Goal: Navigation & Orientation: Find specific page/section

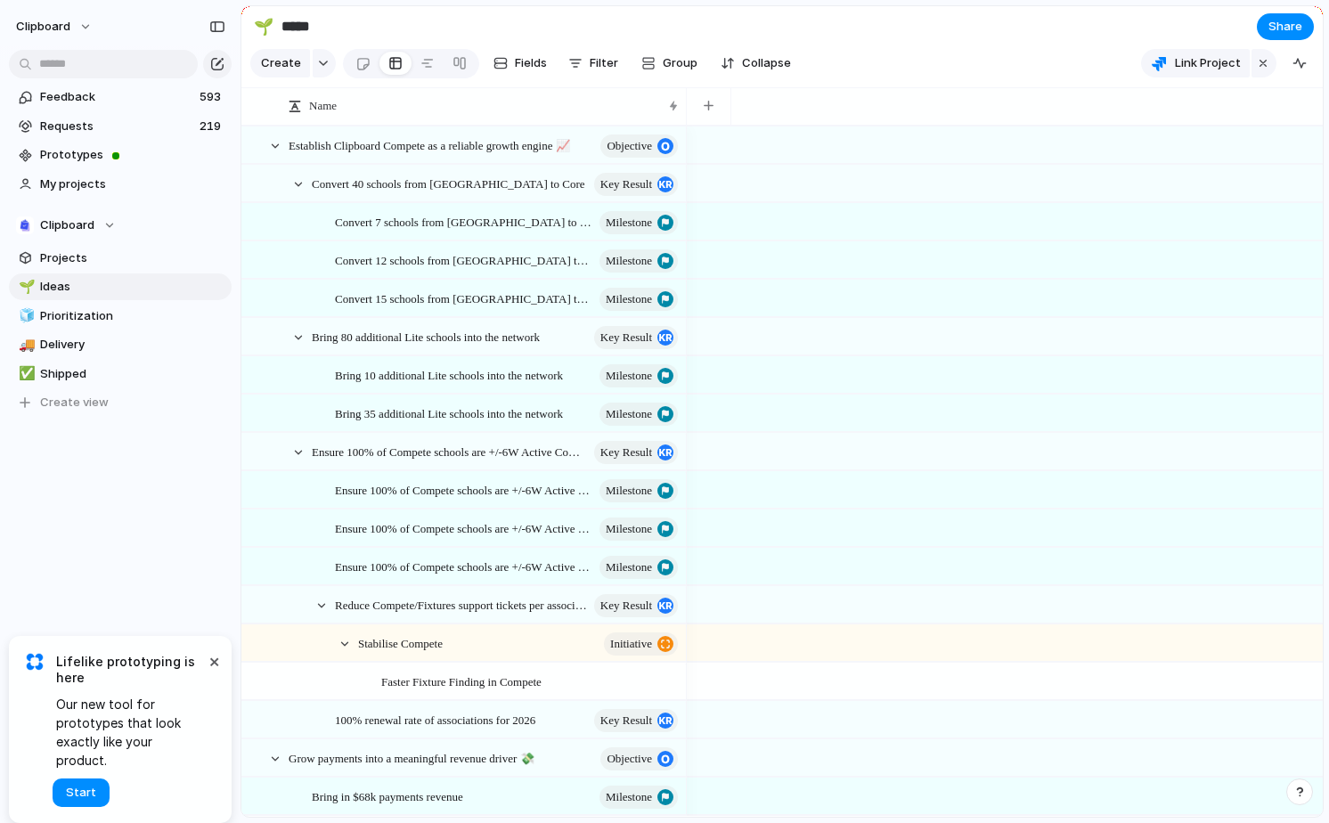
click at [118, 508] on div "Feedback 593 Requests 219 Prototypes My projects Clipboard Projects 🌱 Ideas 🧊 P…" at bounding box center [120, 280] width 241 height 560
click at [372, 400] on div "Bring 35 additional Lite schools into the network Milestone" at bounding box center [508, 414] width 346 height 37
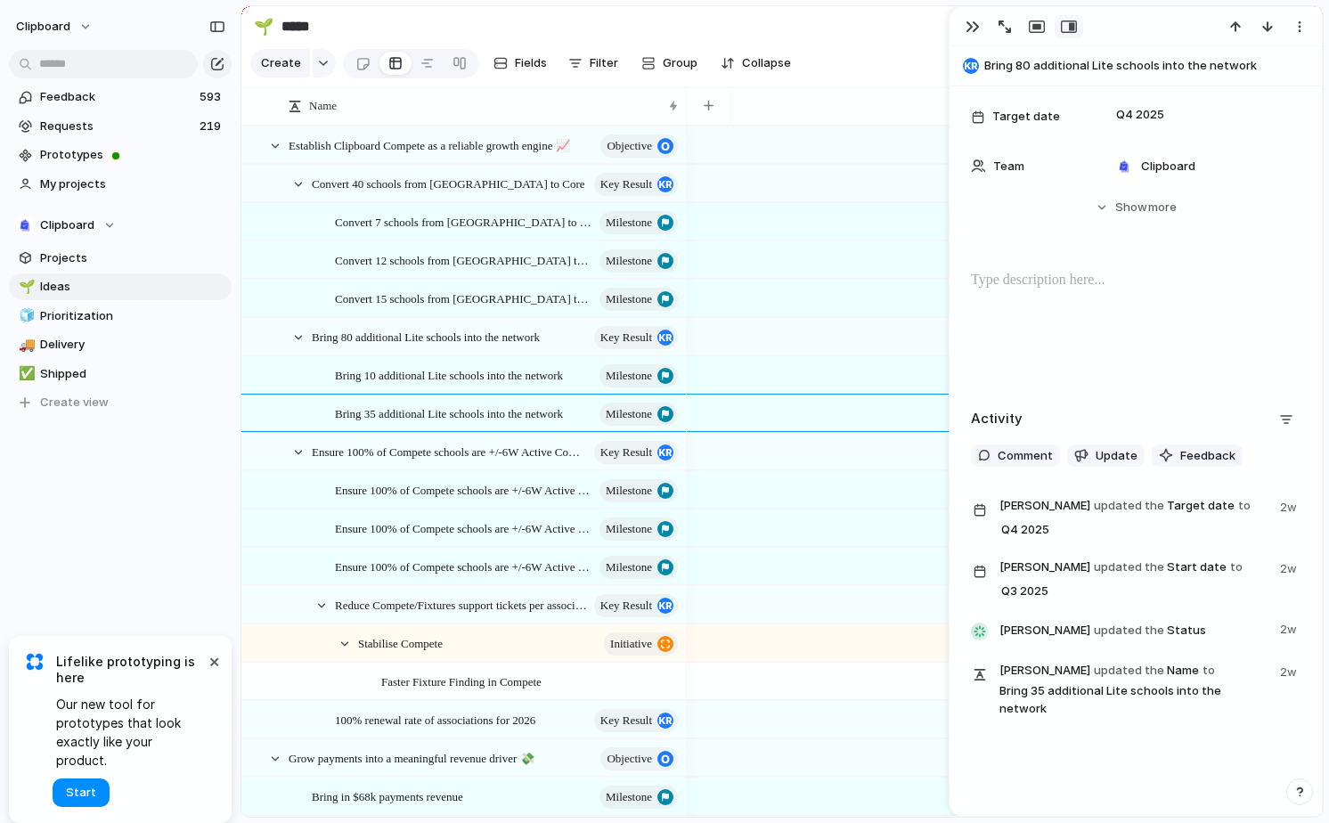
scroll to position [232, 0]
click at [1106, 458] on span "Update" at bounding box center [1117, 454] width 42 height 18
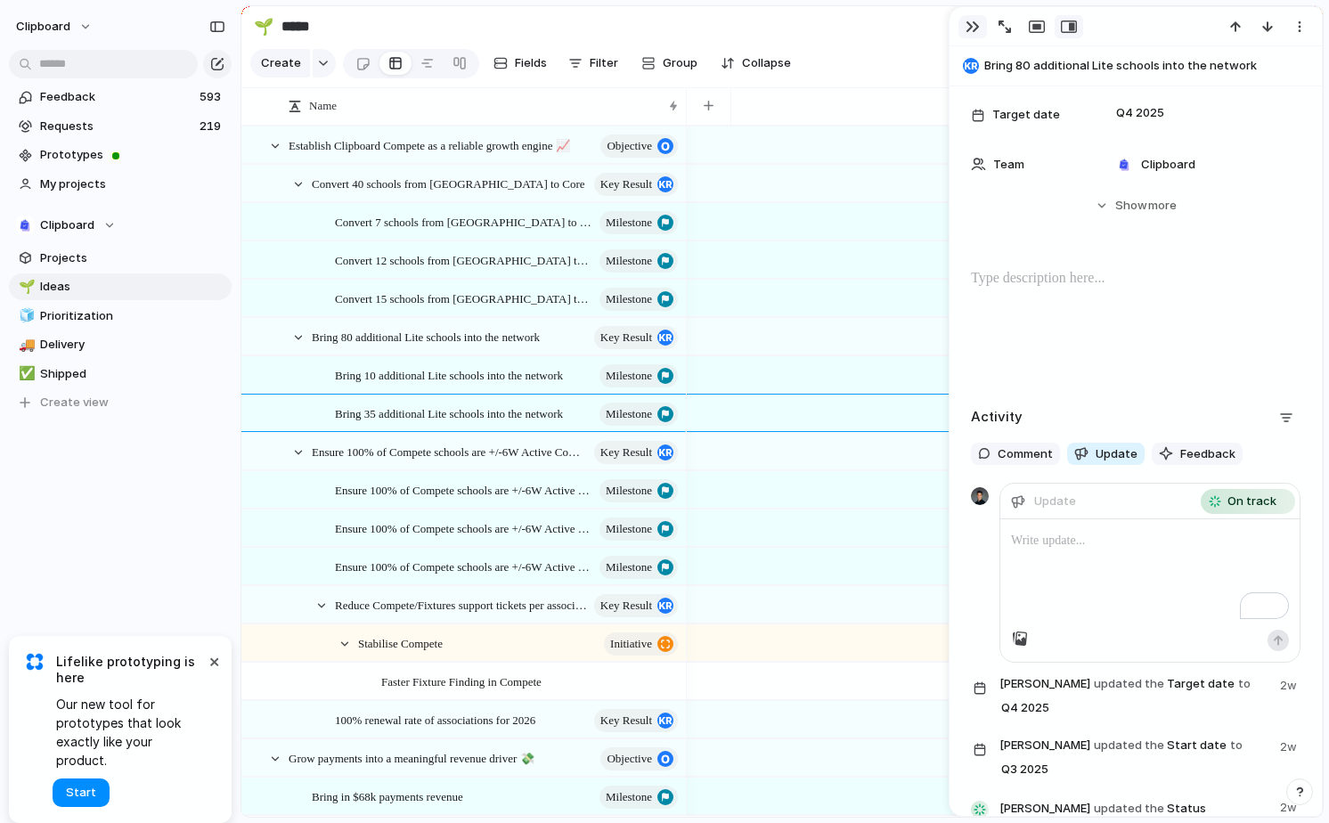
click at [970, 29] on div "button" at bounding box center [973, 27] width 14 height 14
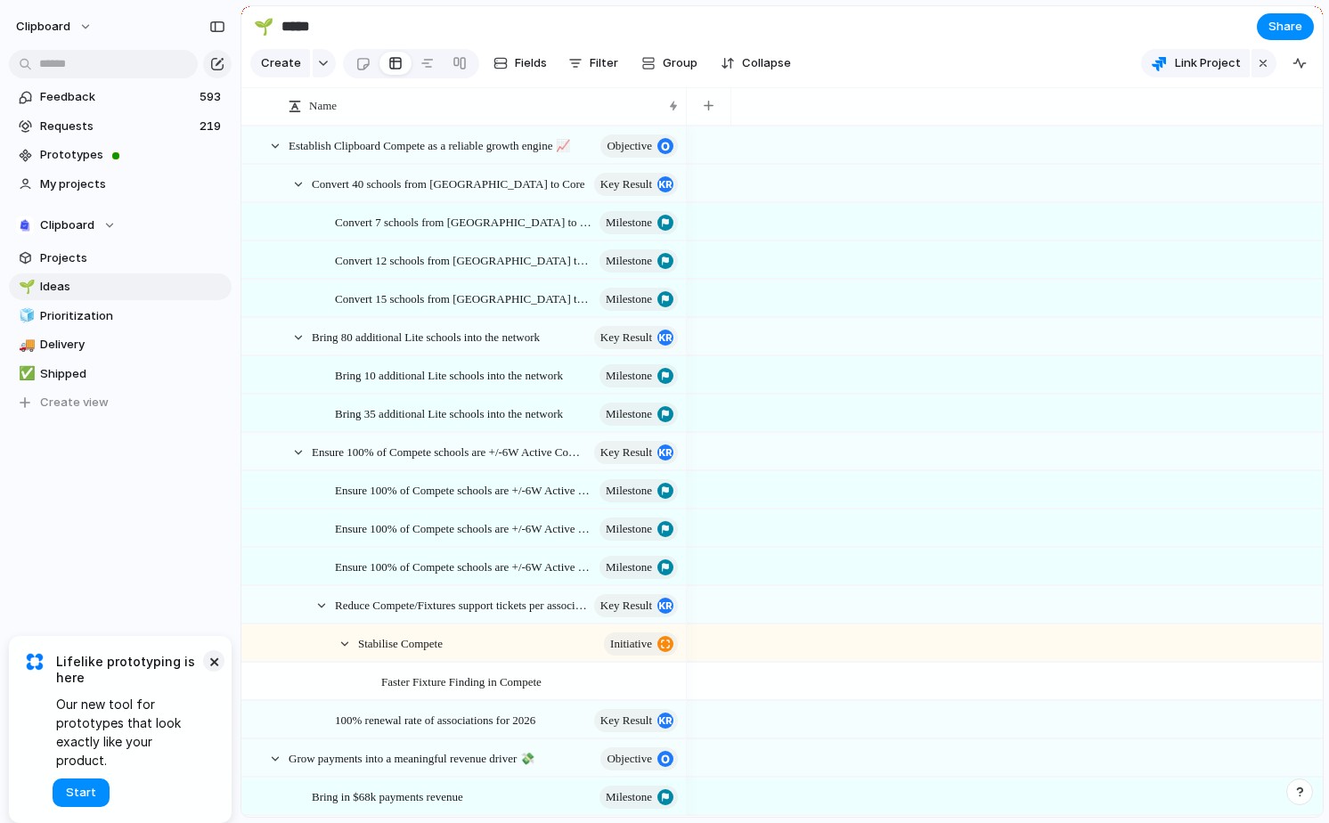
click at [211, 672] on button "×" at bounding box center [213, 660] width 21 height 21
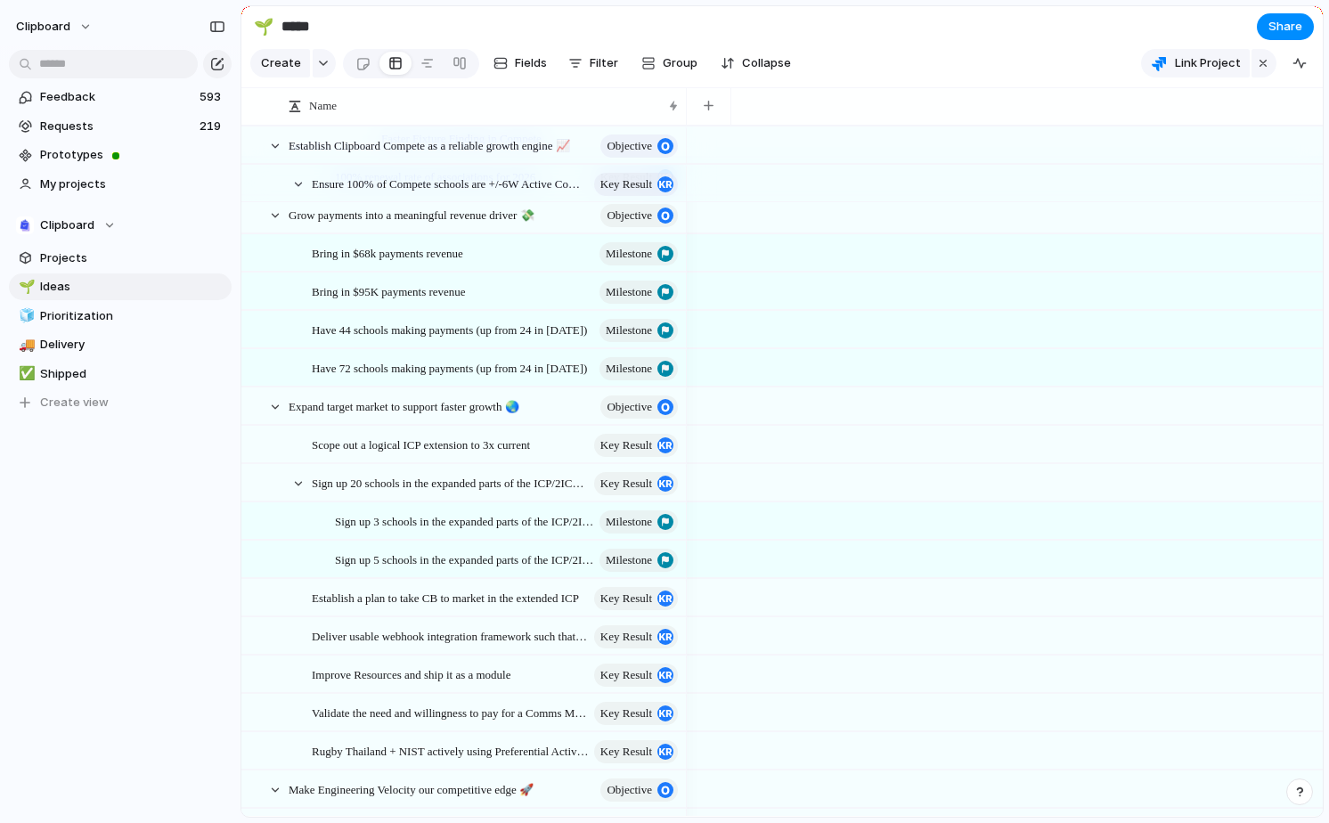
scroll to position [579, 0]
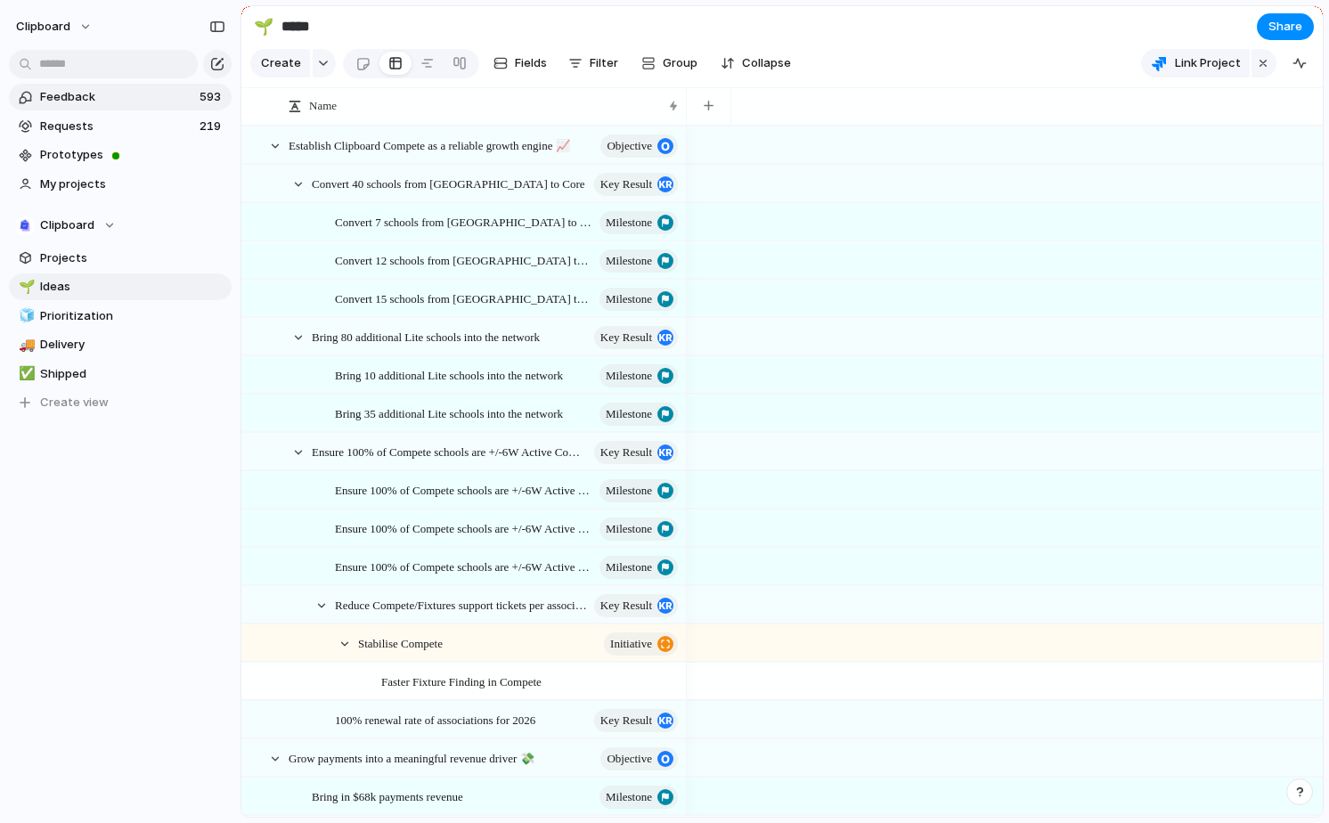
click at [82, 94] on span "Feedback" at bounding box center [117, 97] width 154 height 18
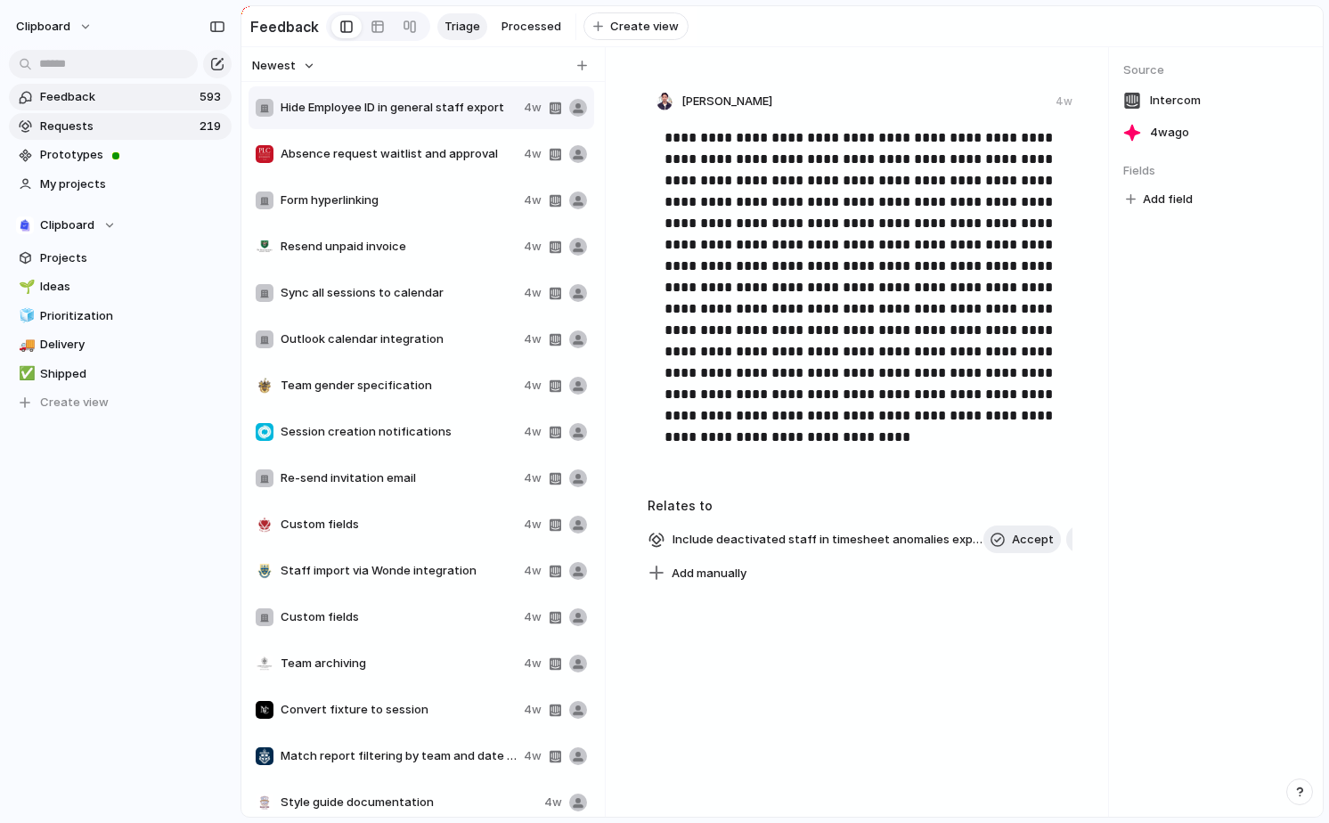
click at [134, 126] on span "Requests" at bounding box center [117, 127] width 154 height 18
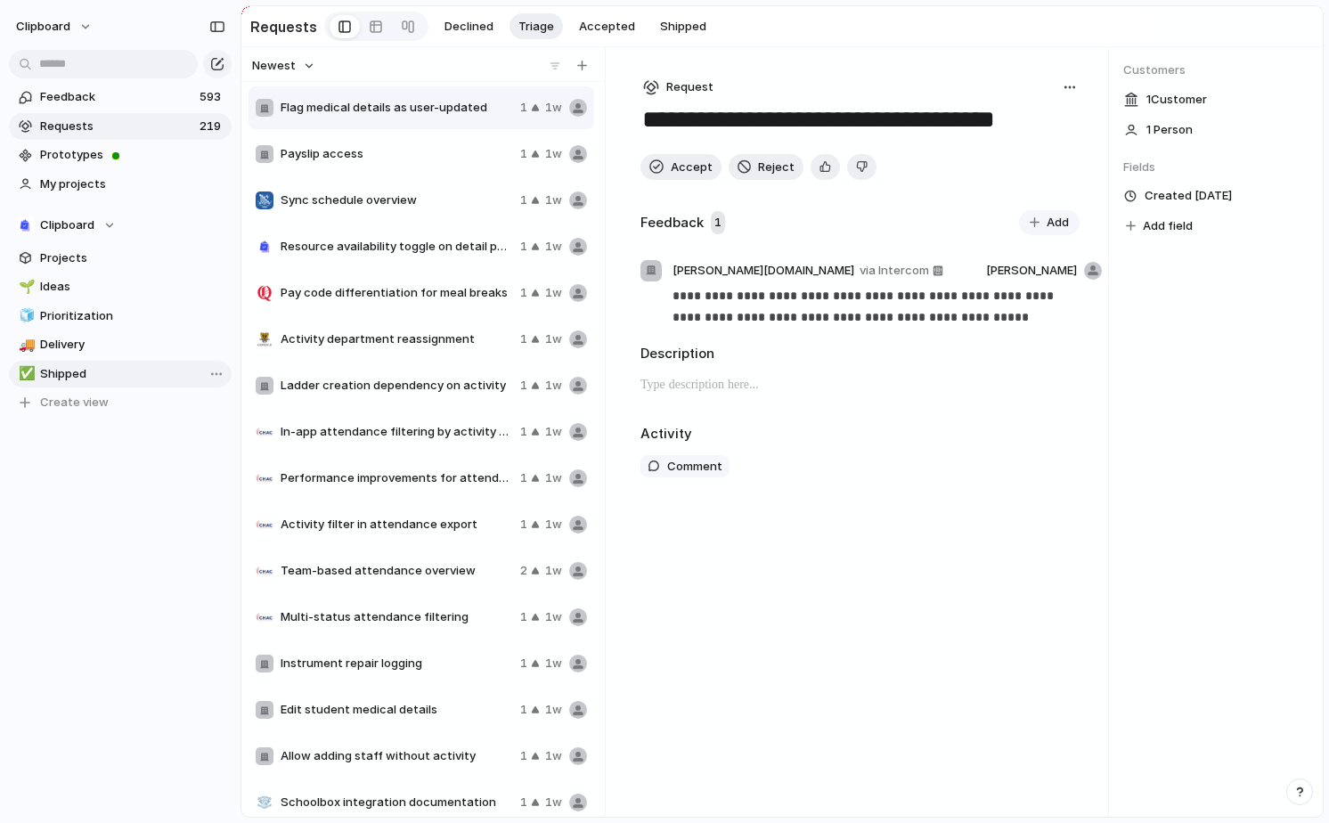
click at [95, 367] on span "Shipped" at bounding box center [132, 374] width 185 height 18
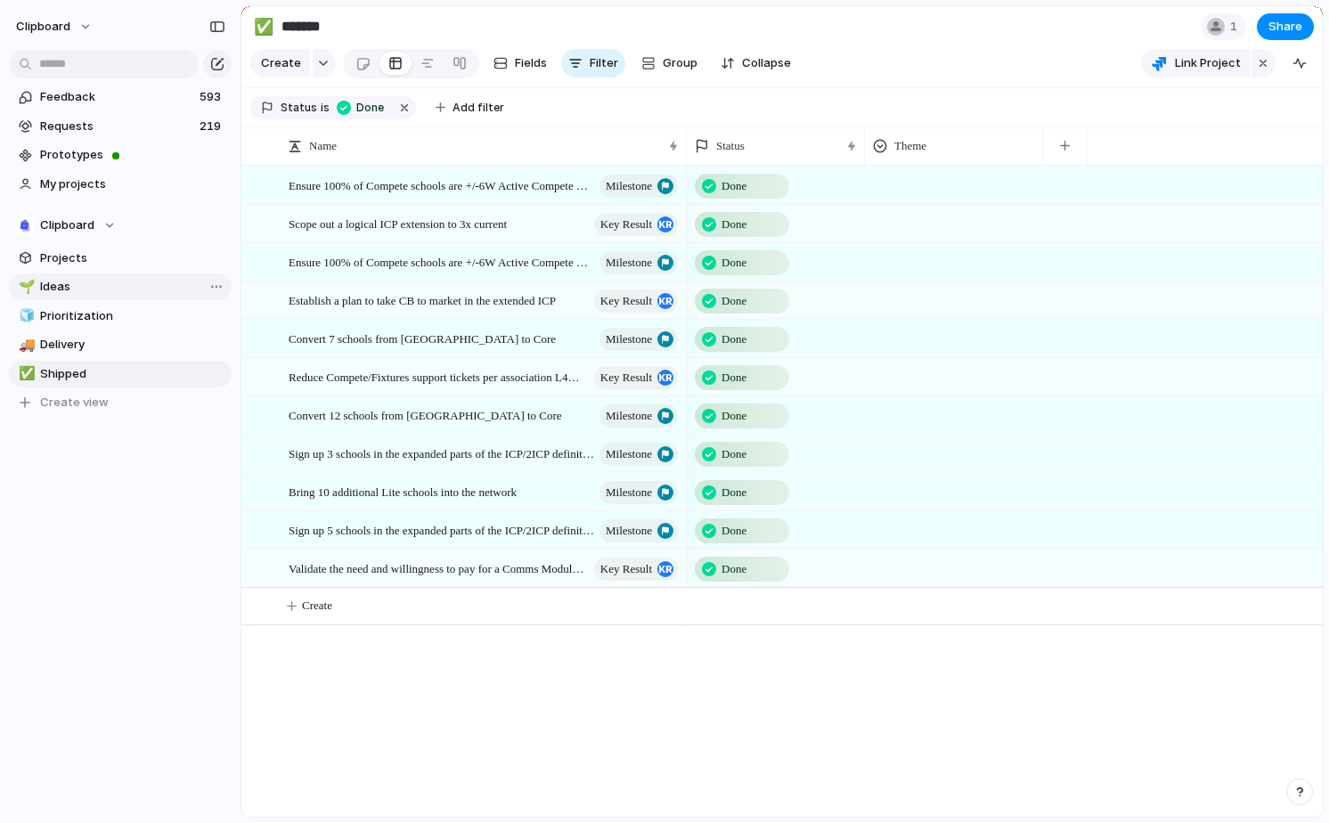
click at [102, 290] on span "Ideas" at bounding box center [132, 287] width 185 height 18
type input "*****"
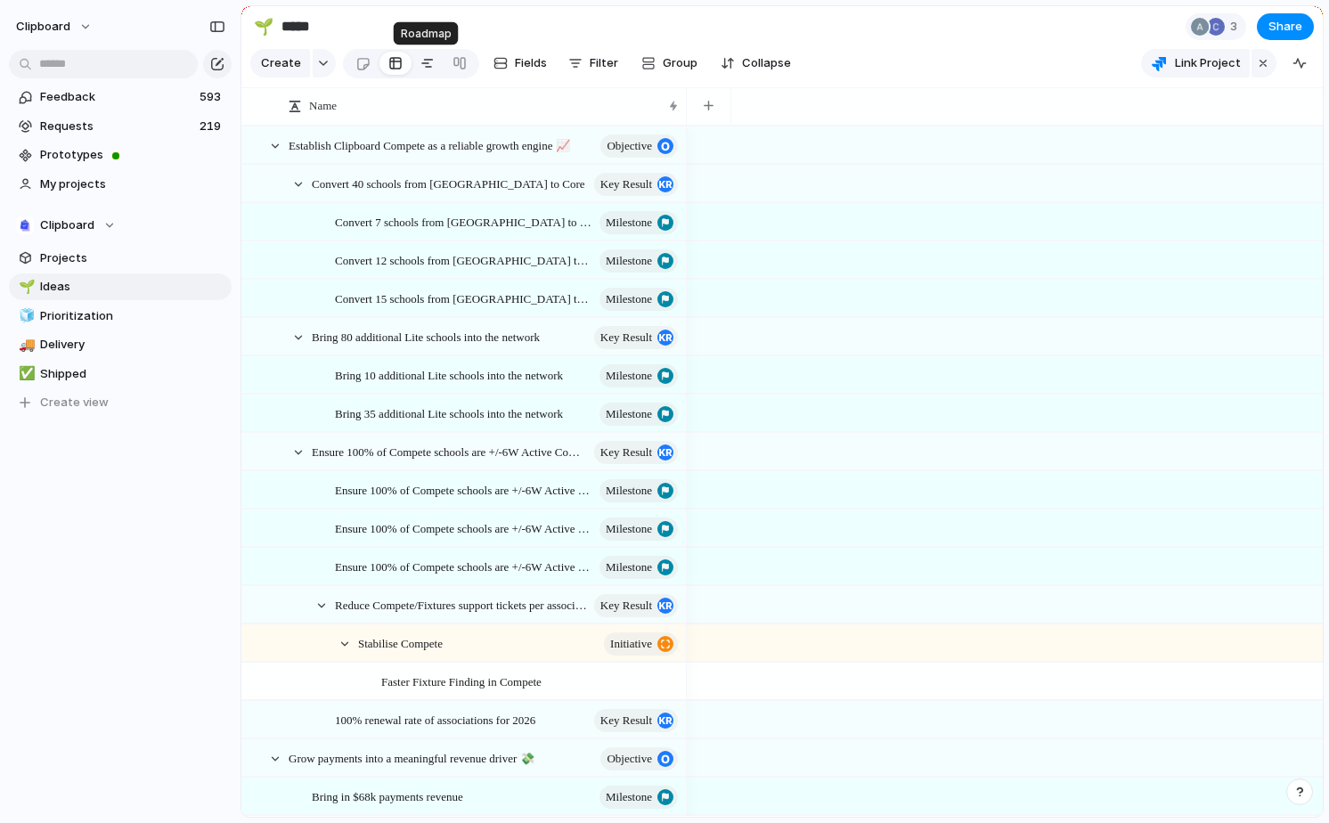
click at [431, 69] on div at bounding box center [428, 63] width 14 height 29
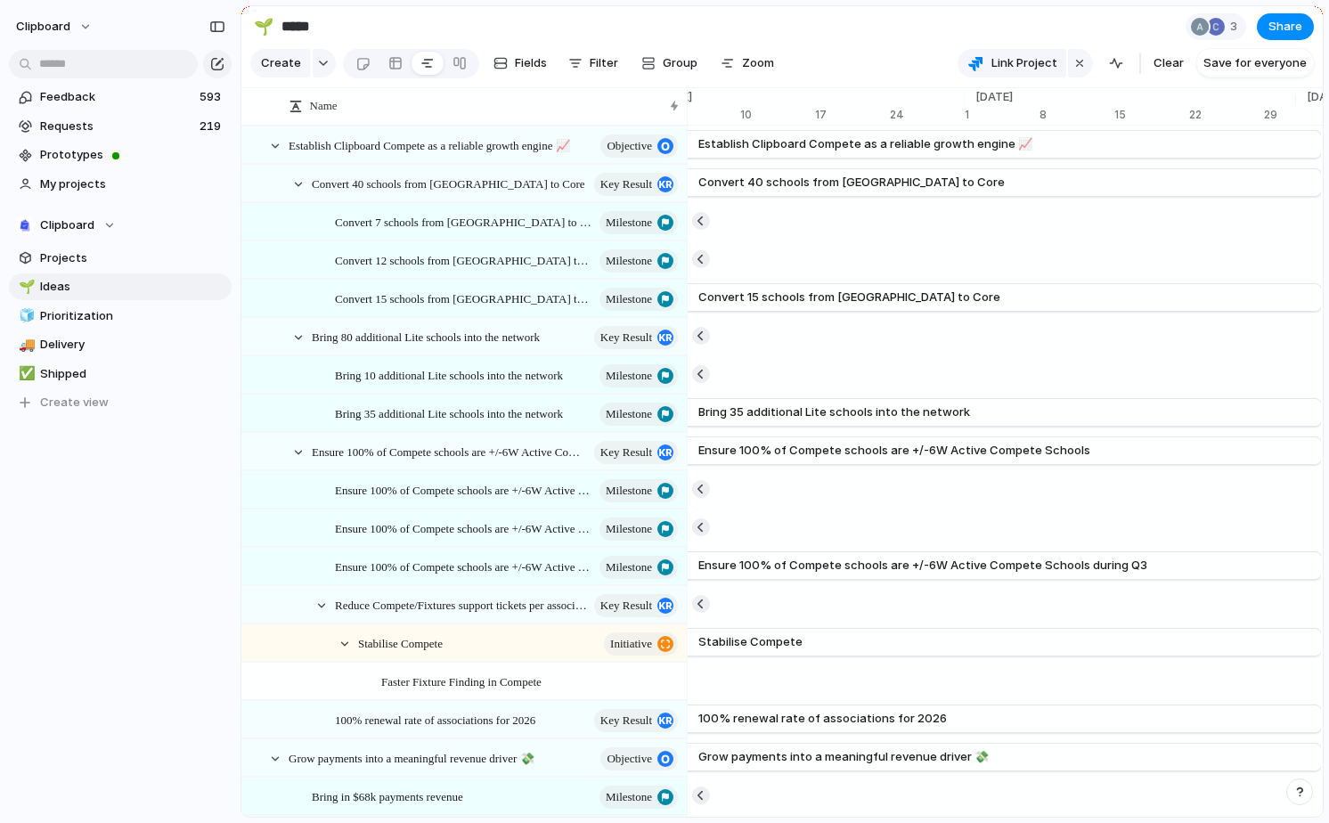
scroll to position [0, 12364]
click at [658, 59] on button "Group" at bounding box center [670, 63] width 74 height 29
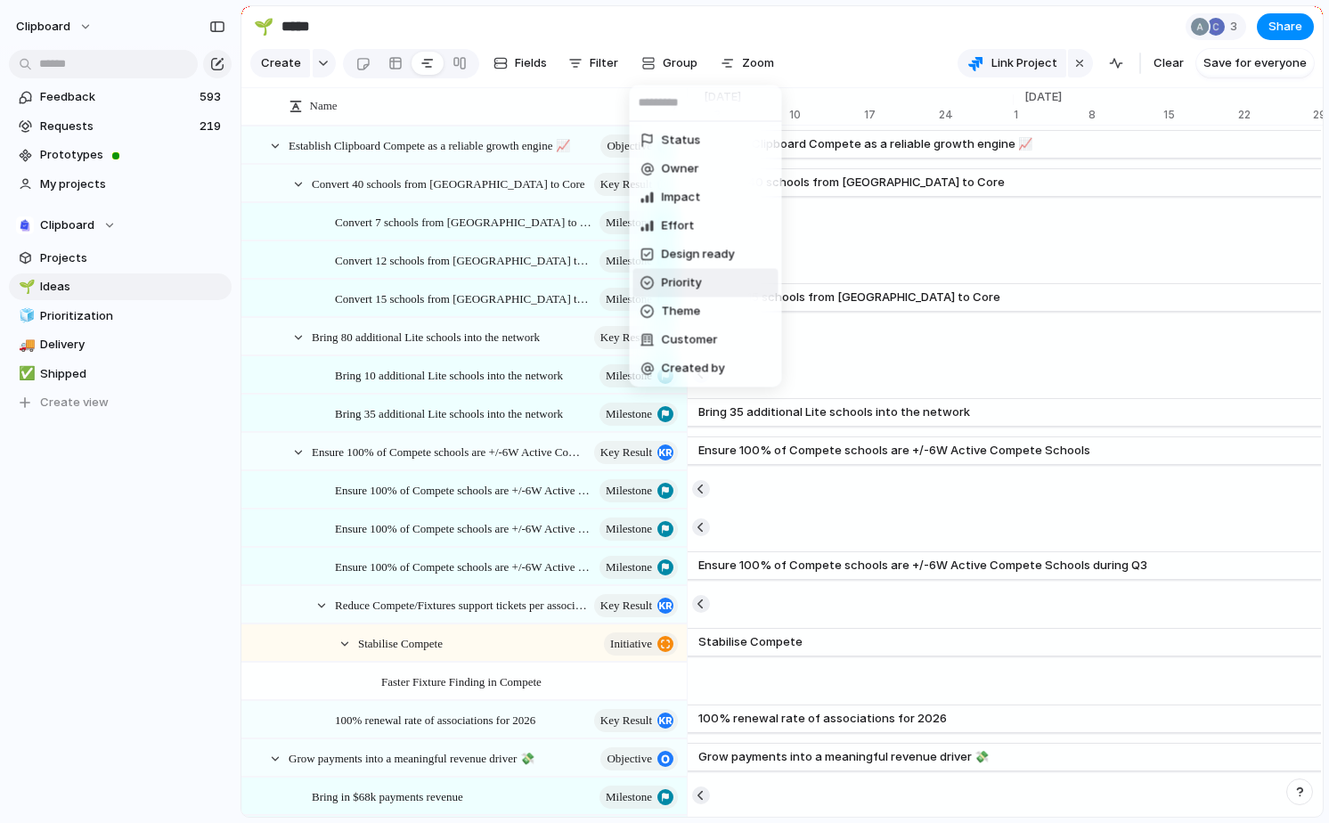
click at [709, 295] on li "Priority" at bounding box center [705, 283] width 145 height 29
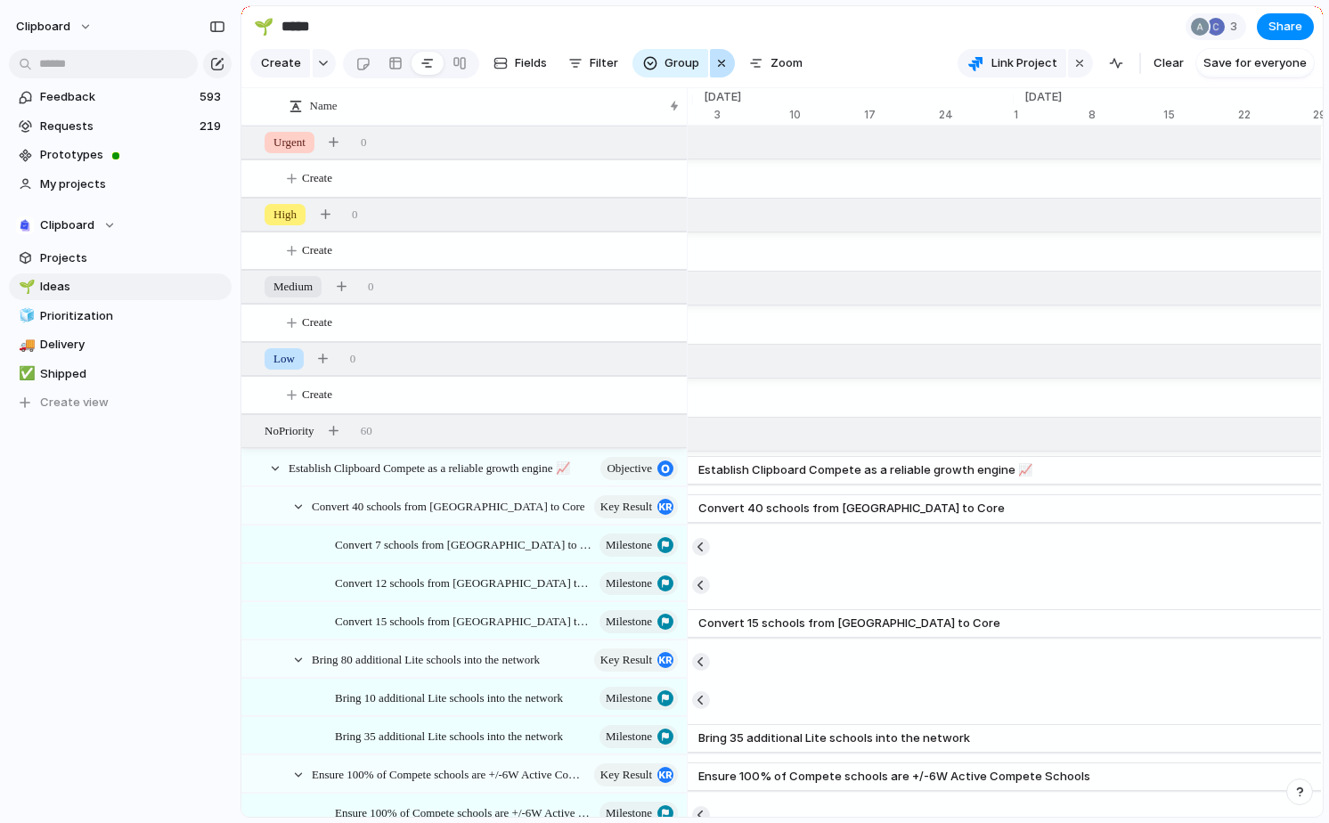
click at [710, 69] on button "button" at bounding box center [722, 63] width 25 height 29
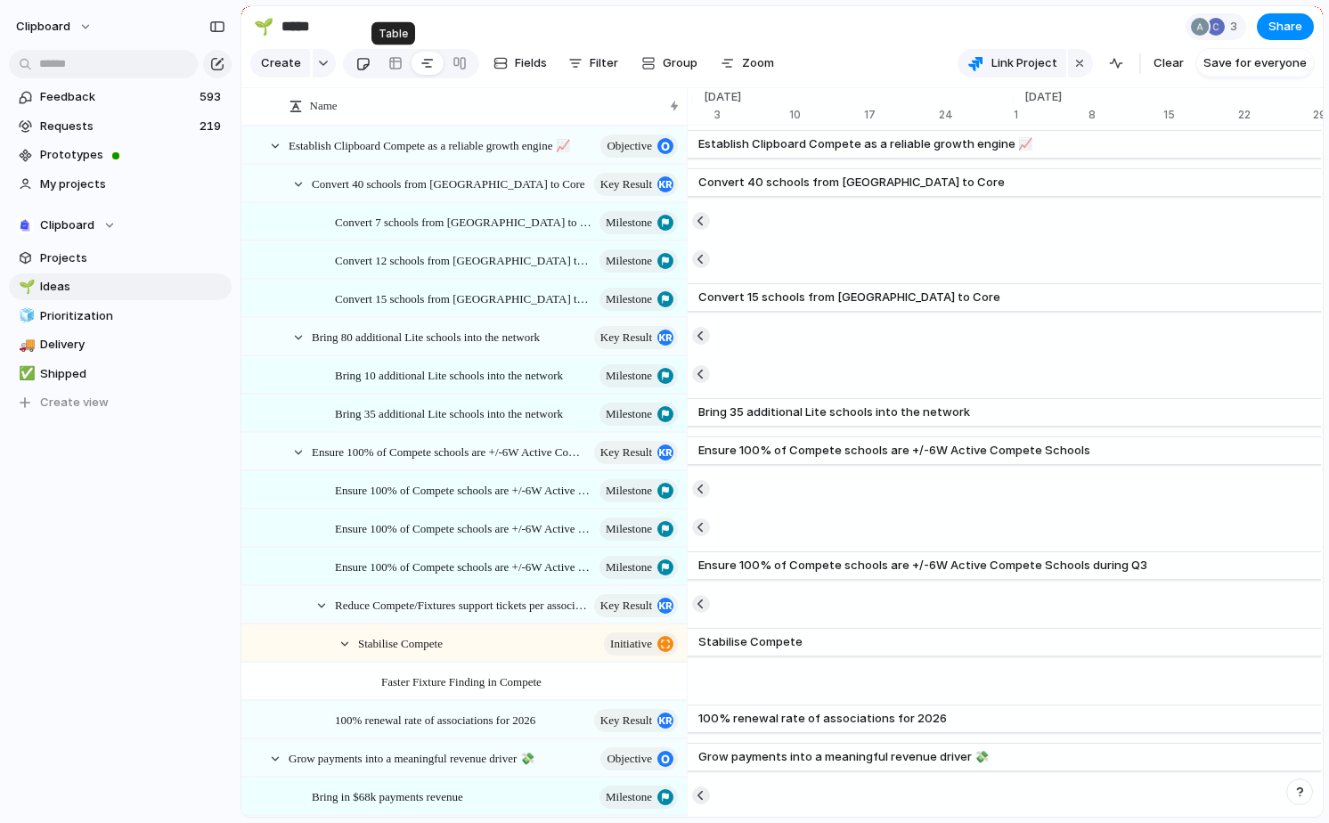
click at [372, 64] on link at bounding box center [363, 63] width 33 height 29
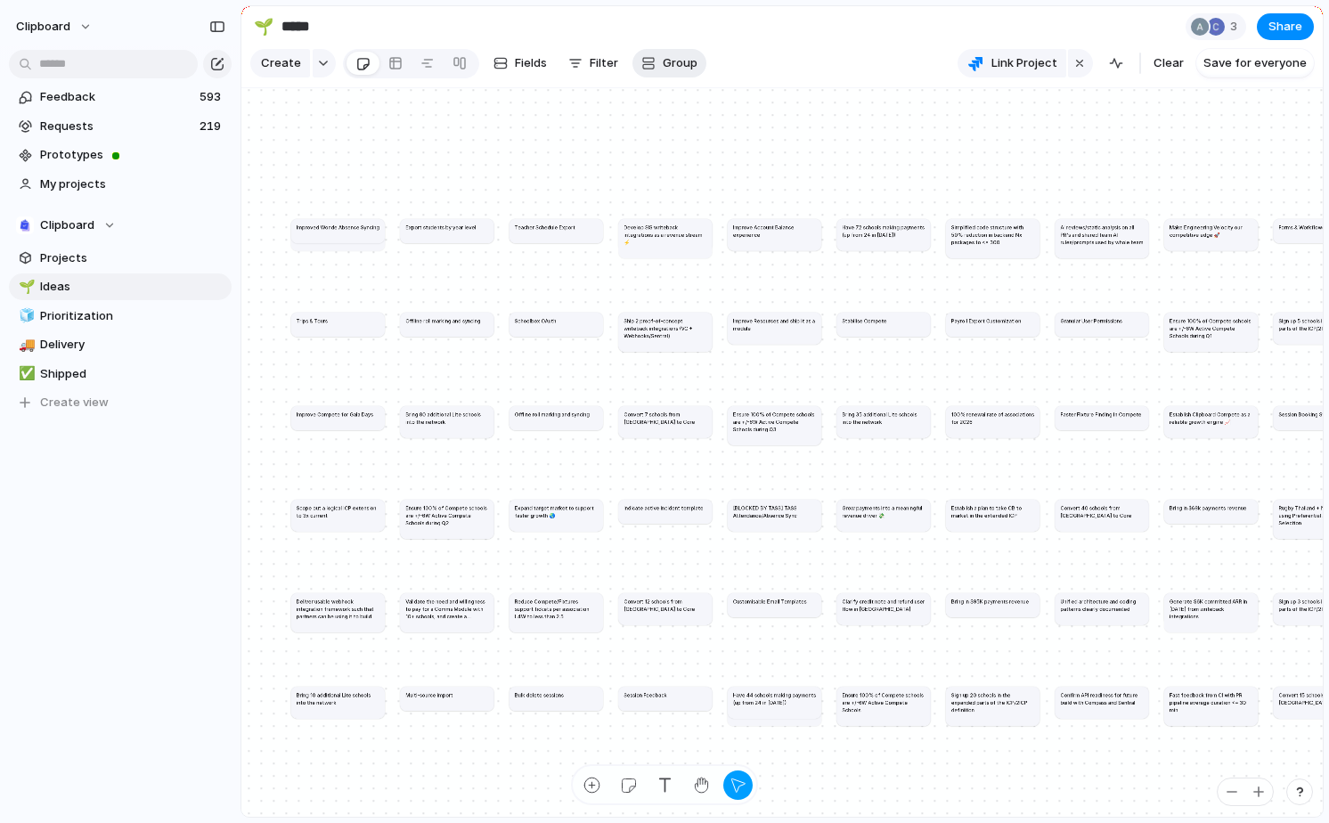
click at [663, 74] on button "Group" at bounding box center [670, 63] width 74 height 29
click at [836, 148] on div "Status Owner Impact Effort Design ready Priority Theme Customer Created by" at bounding box center [664, 411] width 1329 height 823
click at [200, 283] on div at bounding box center [211, 286] width 32 height 21
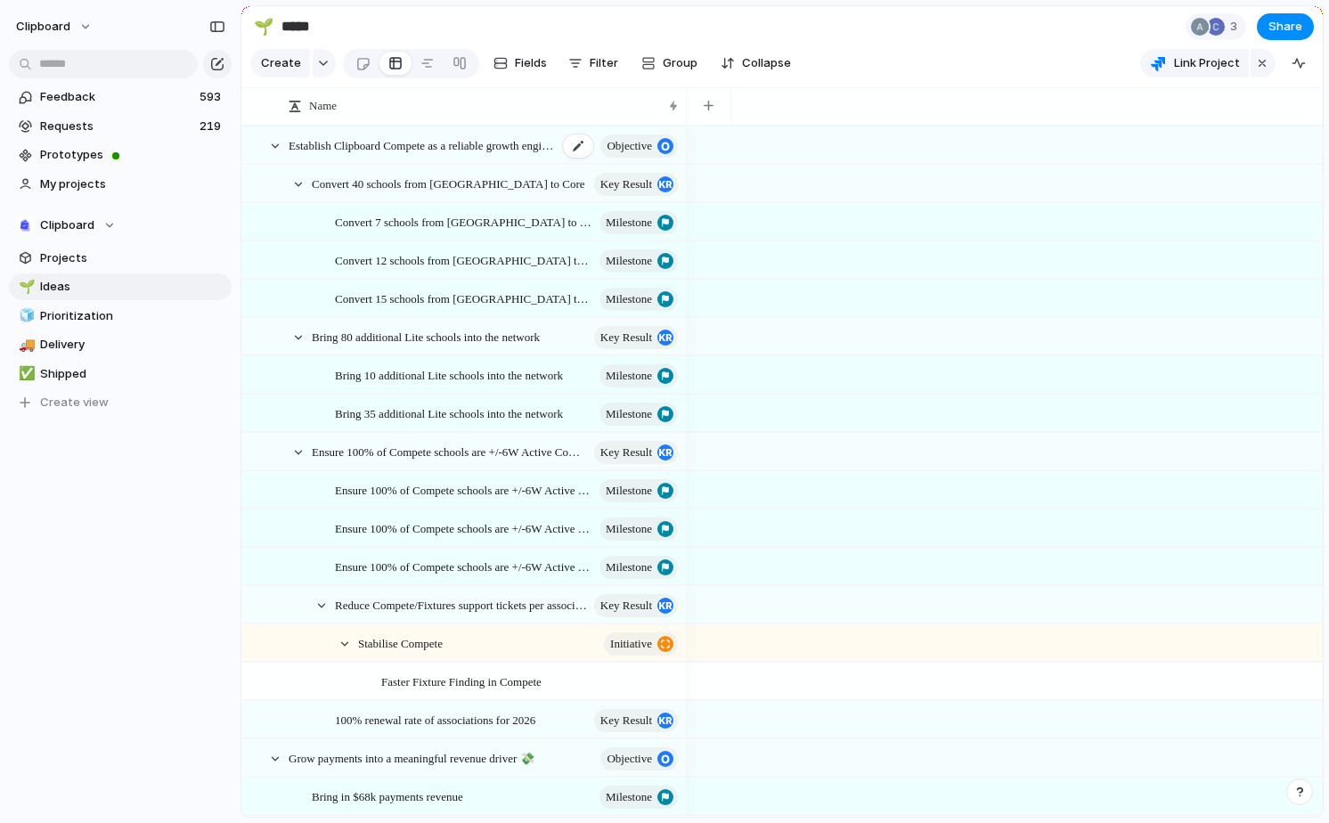
click at [418, 144] on span "Establish Clipboard Compete as a reliable growth engine 📈" at bounding box center [423, 145] width 269 height 20
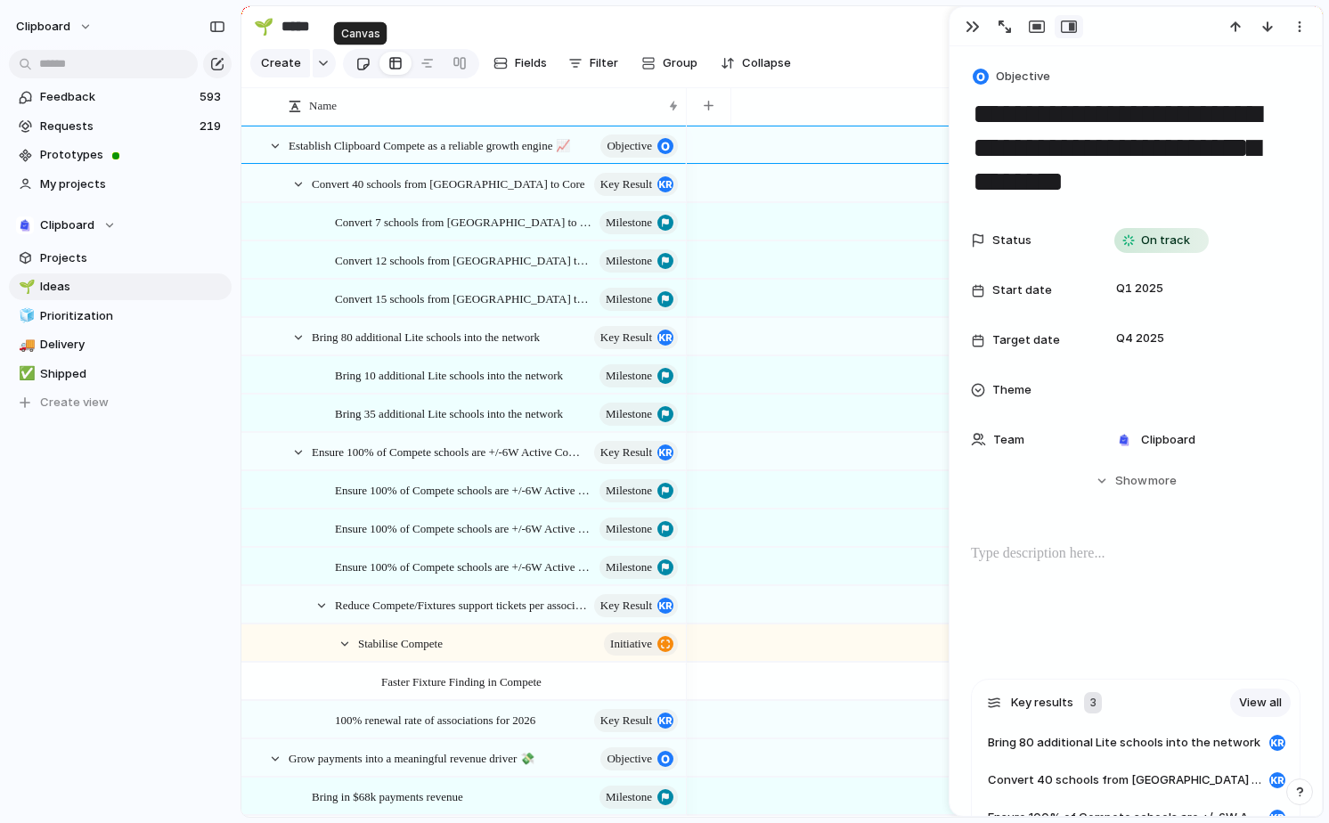
click at [350, 66] on link at bounding box center [363, 63] width 33 height 29
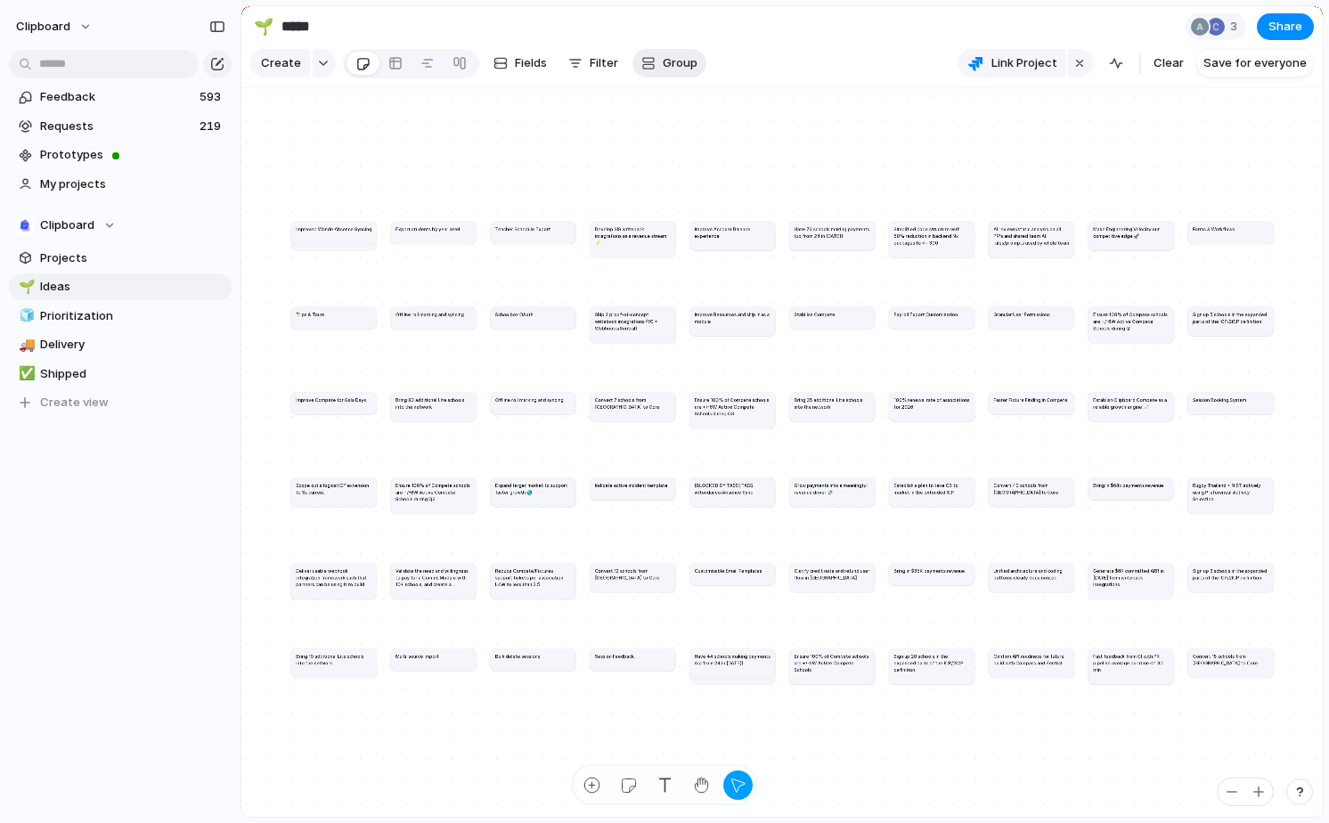
click at [677, 73] on button "Group" at bounding box center [670, 63] width 74 height 29
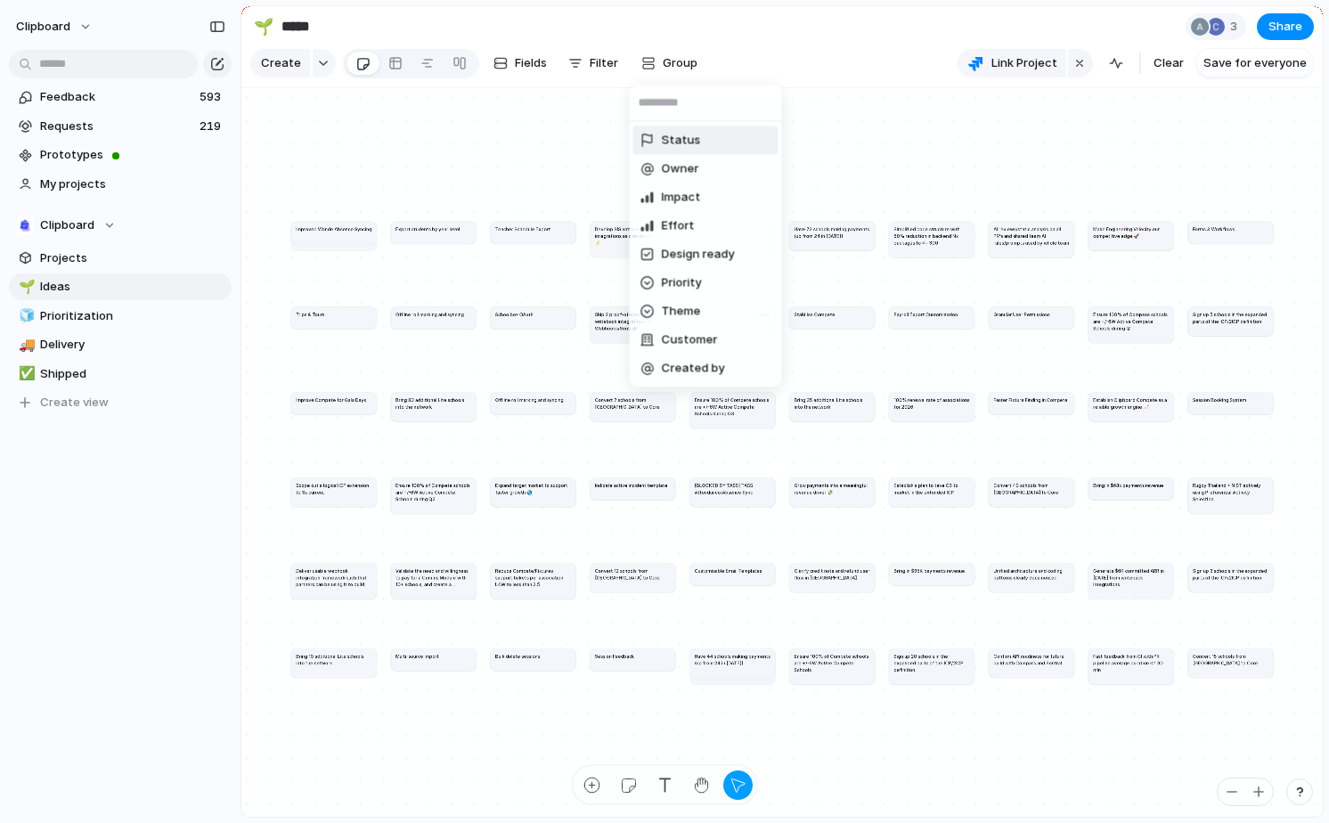
click at [728, 139] on li "Status" at bounding box center [705, 141] width 145 height 29
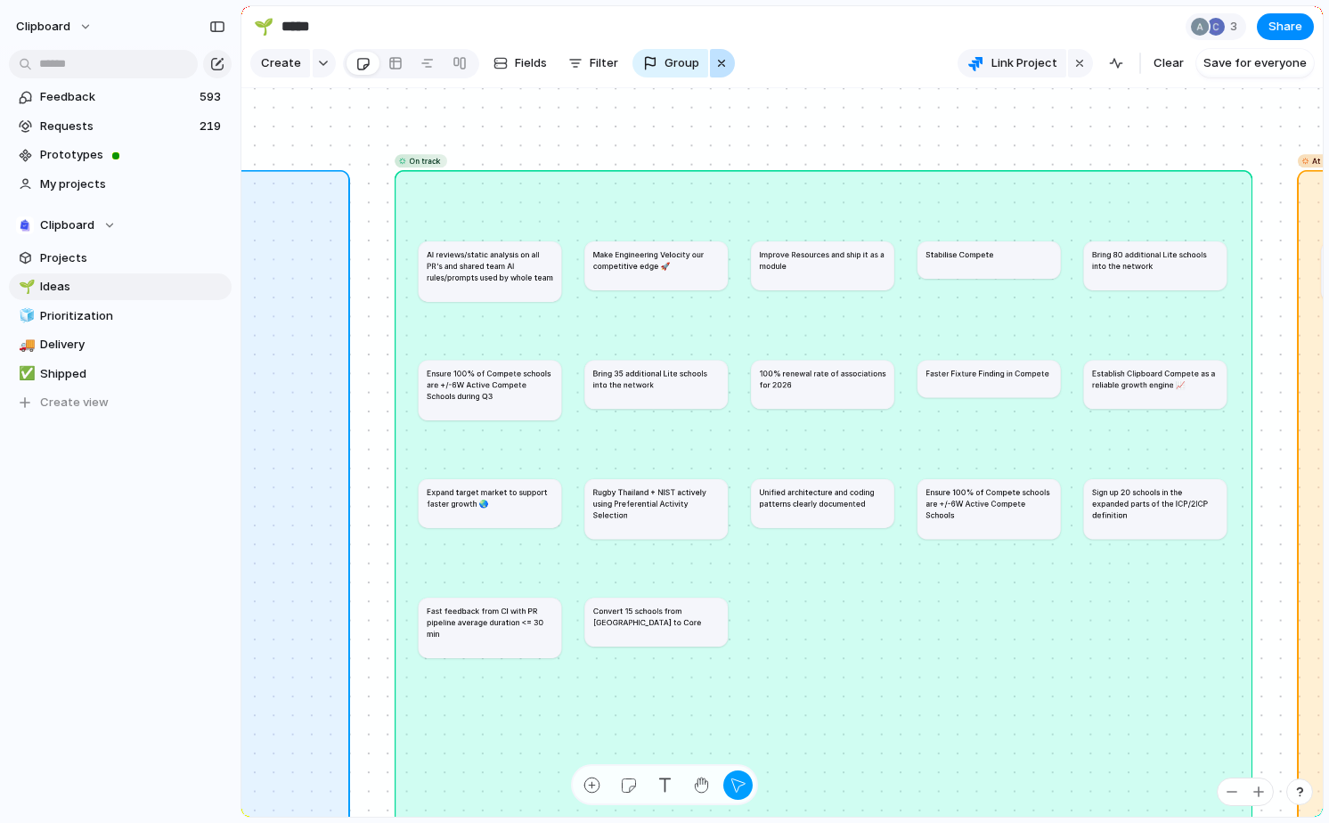
click at [724, 68] on div "button" at bounding box center [722, 63] width 14 height 21
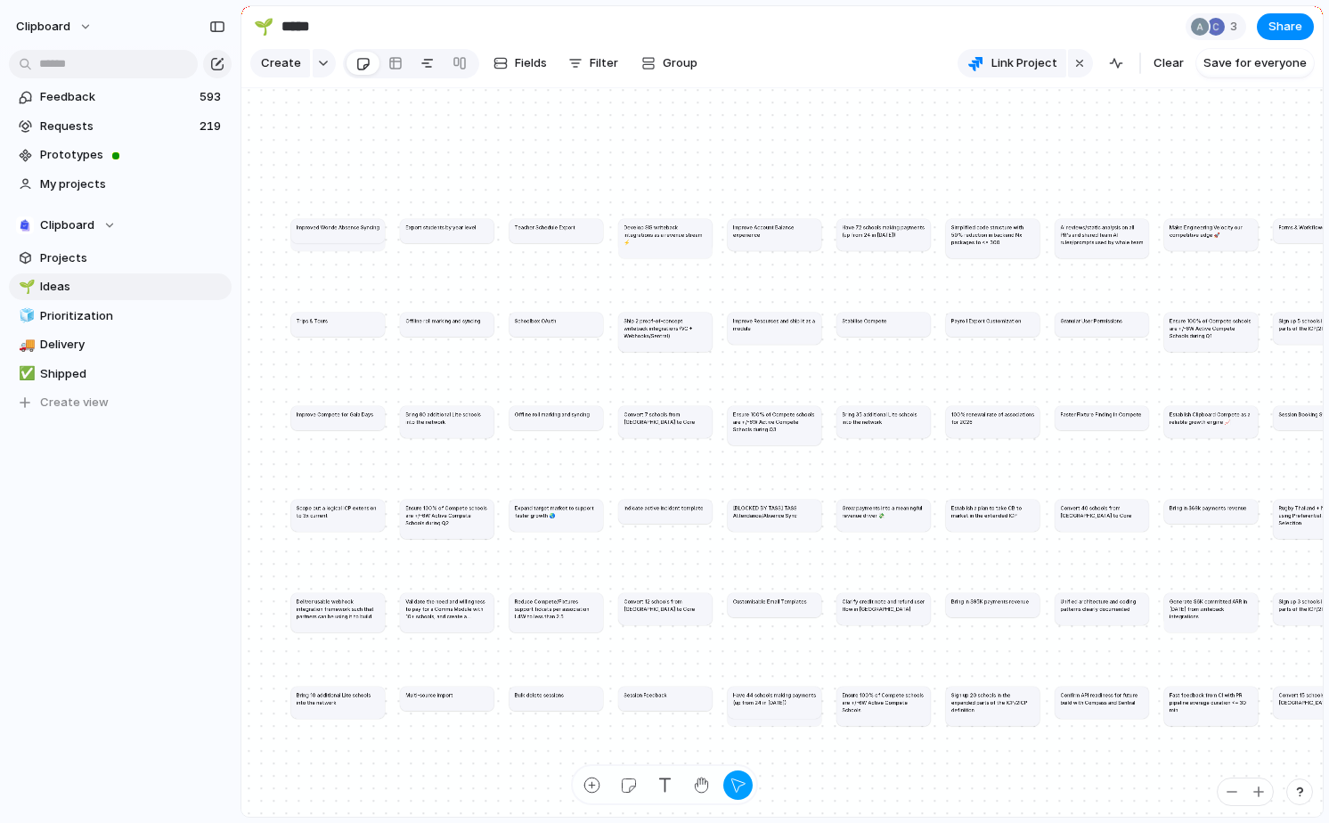
click at [417, 72] on link at bounding box center [428, 63] width 32 height 29
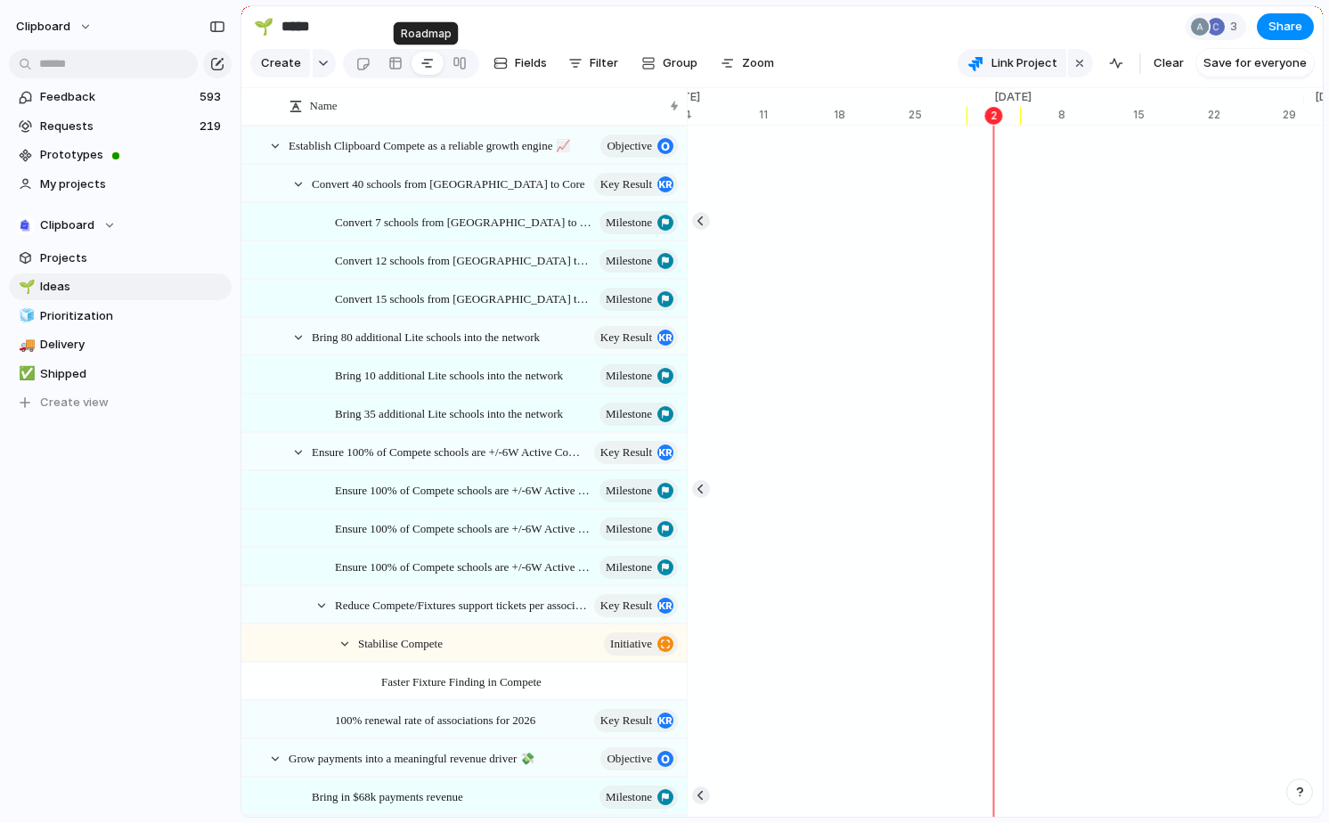
scroll to position [0, 11422]
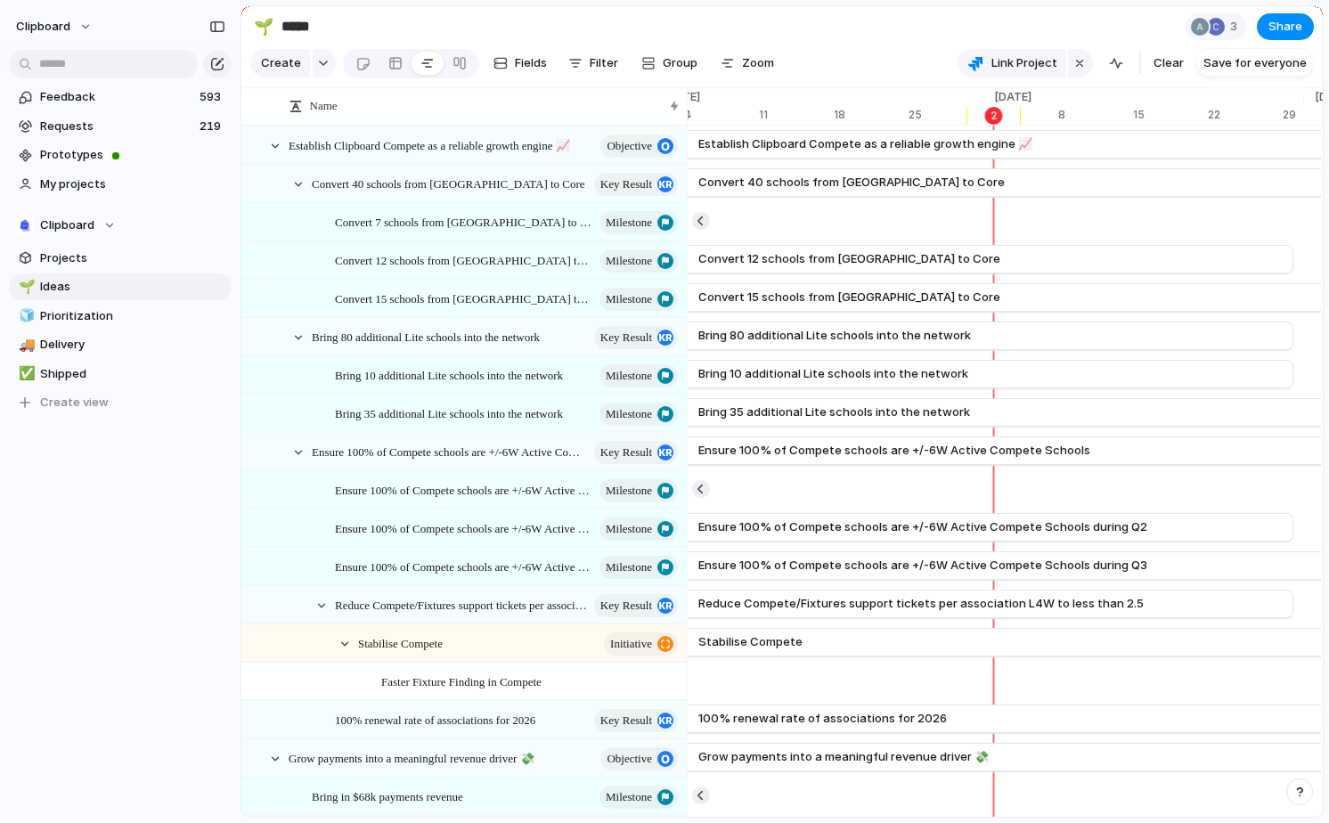
click at [1299, 795] on div "button" at bounding box center [1300, 792] width 12 height 12
click at [1211, 637] on span "Documentation" at bounding box center [1201, 636] width 88 height 18
